Goal: Use online tool/utility

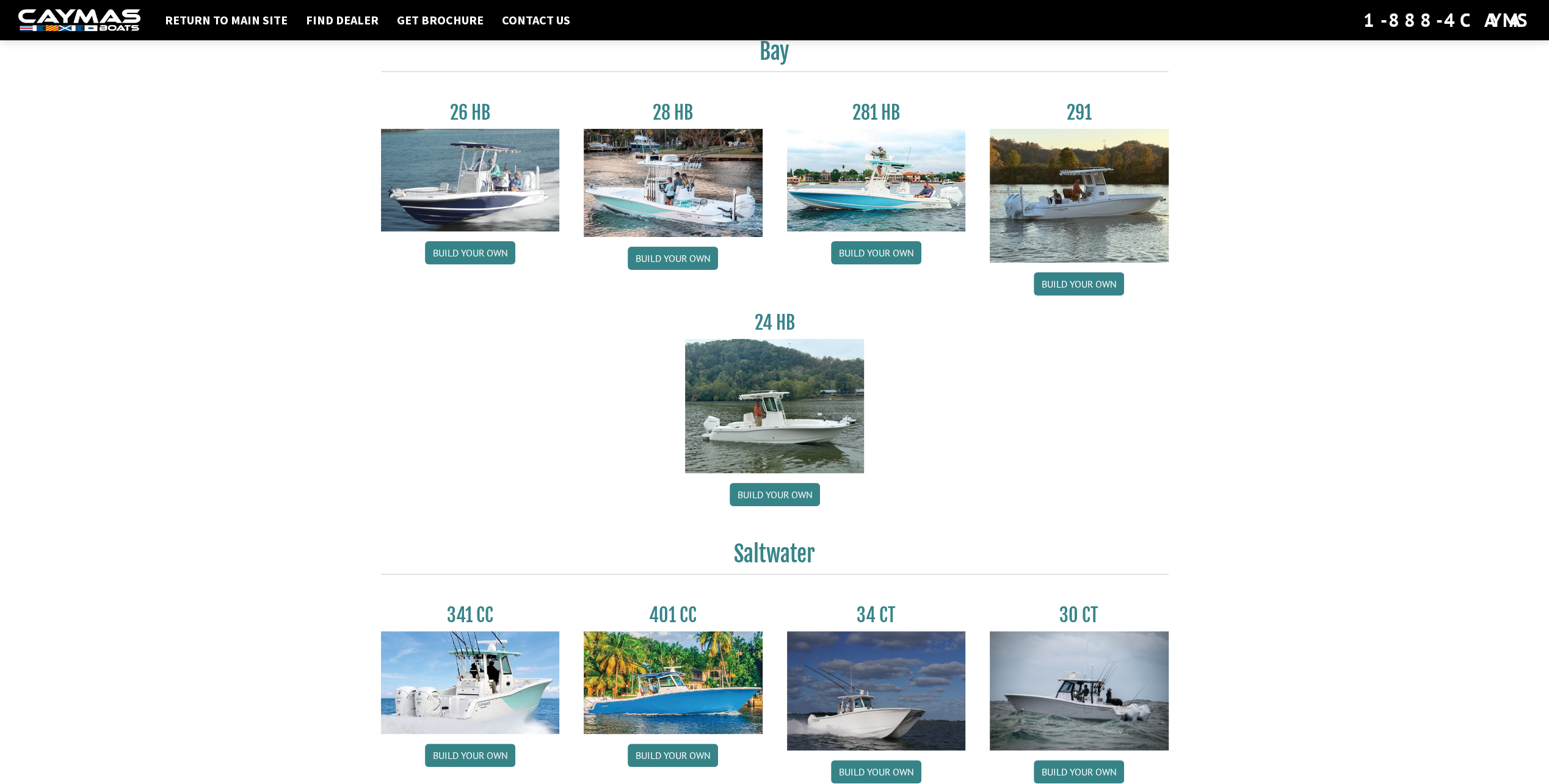
scroll to position [122, 0]
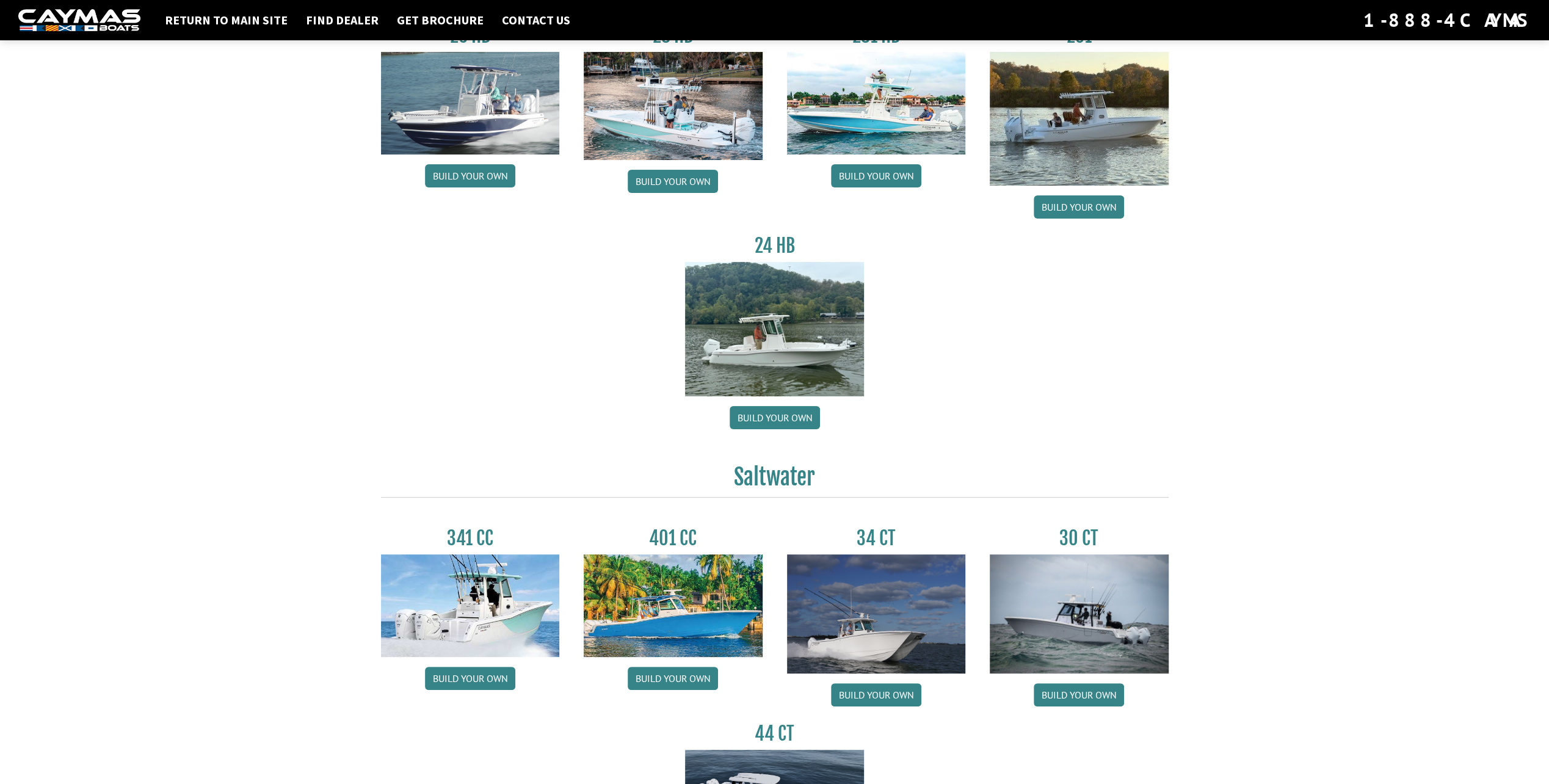
click at [780, 337] on img at bounding box center [774, 329] width 179 height 134
click at [770, 420] on link "Build your own" at bounding box center [774, 417] width 91 height 23
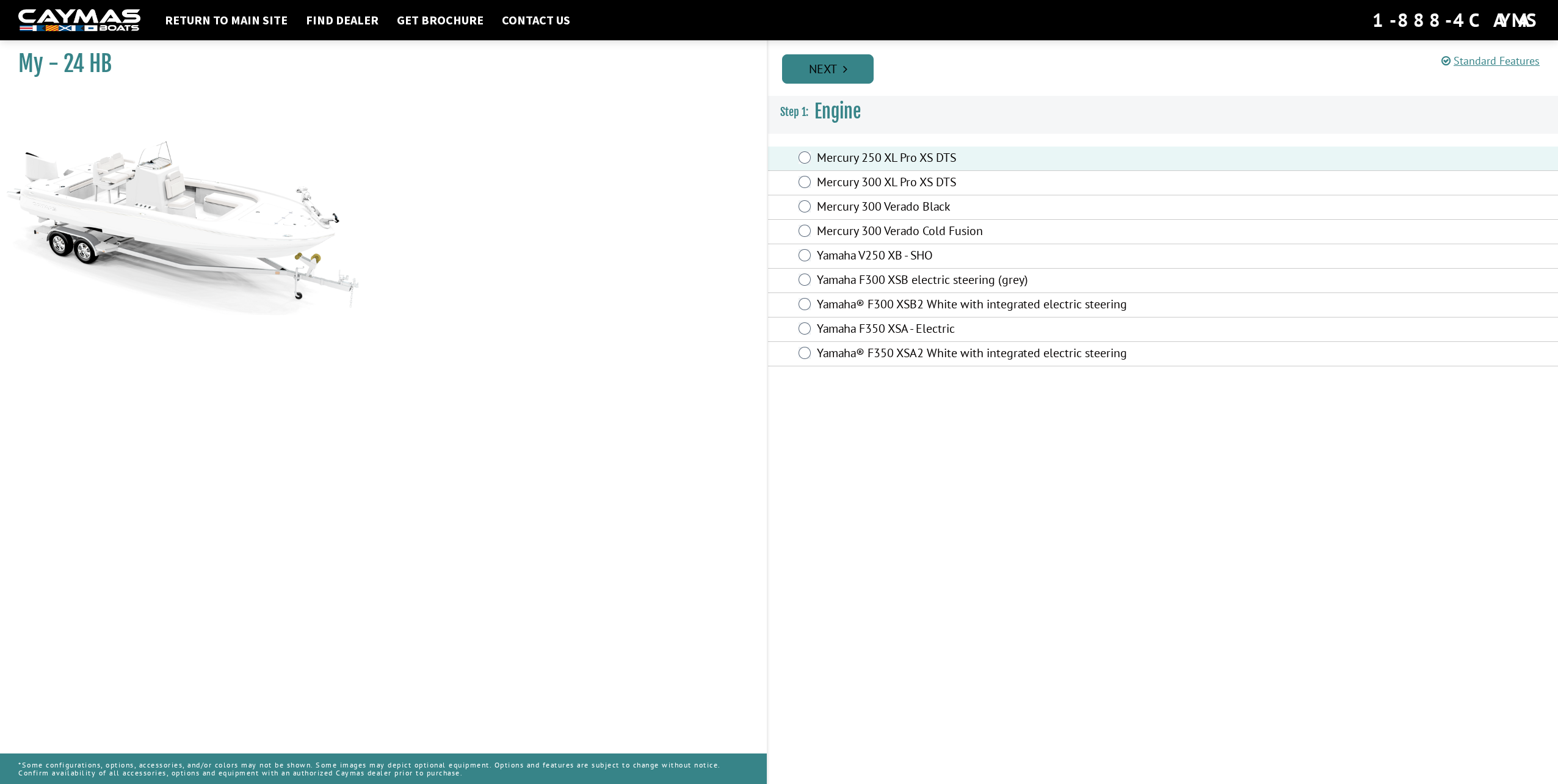
click at [834, 72] on link "Next" at bounding box center [828, 69] width 91 height 29
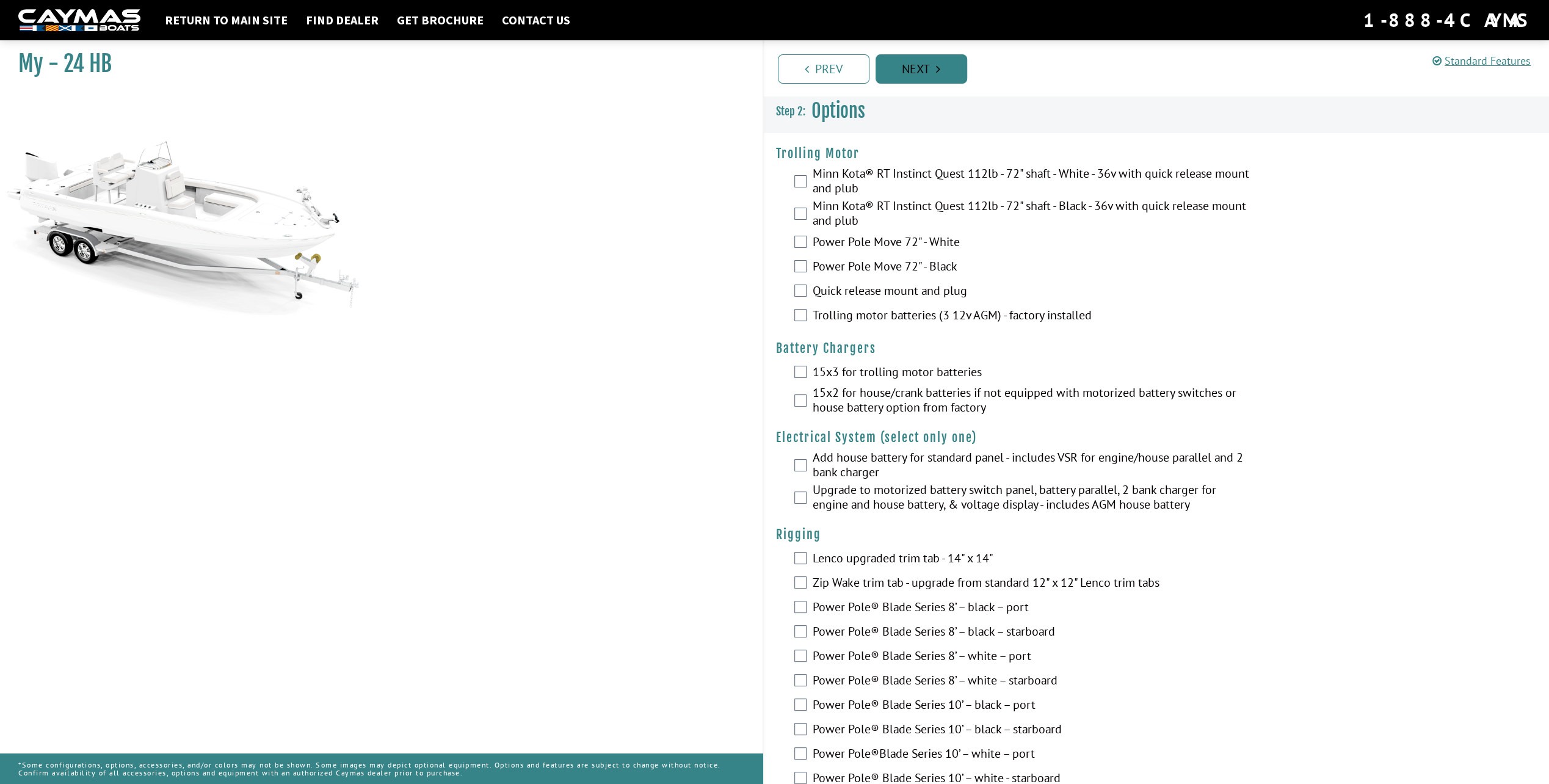
click at [934, 73] on link "Next" at bounding box center [921, 69] width 91 height 29
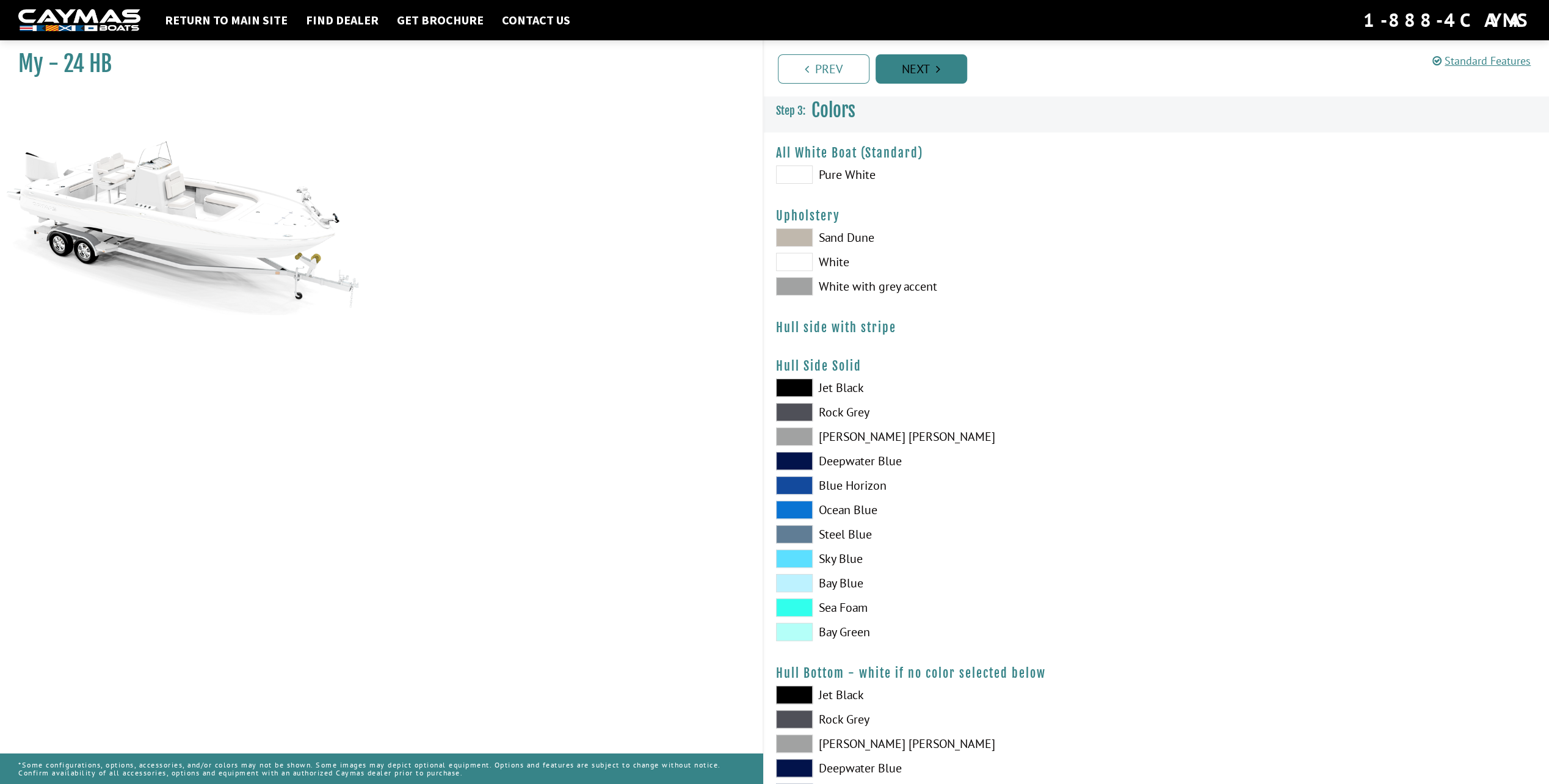
click at [934, 73] on link "Next" at bounding box center [921, 69] width 91 height 29
